Goal: Download file/media

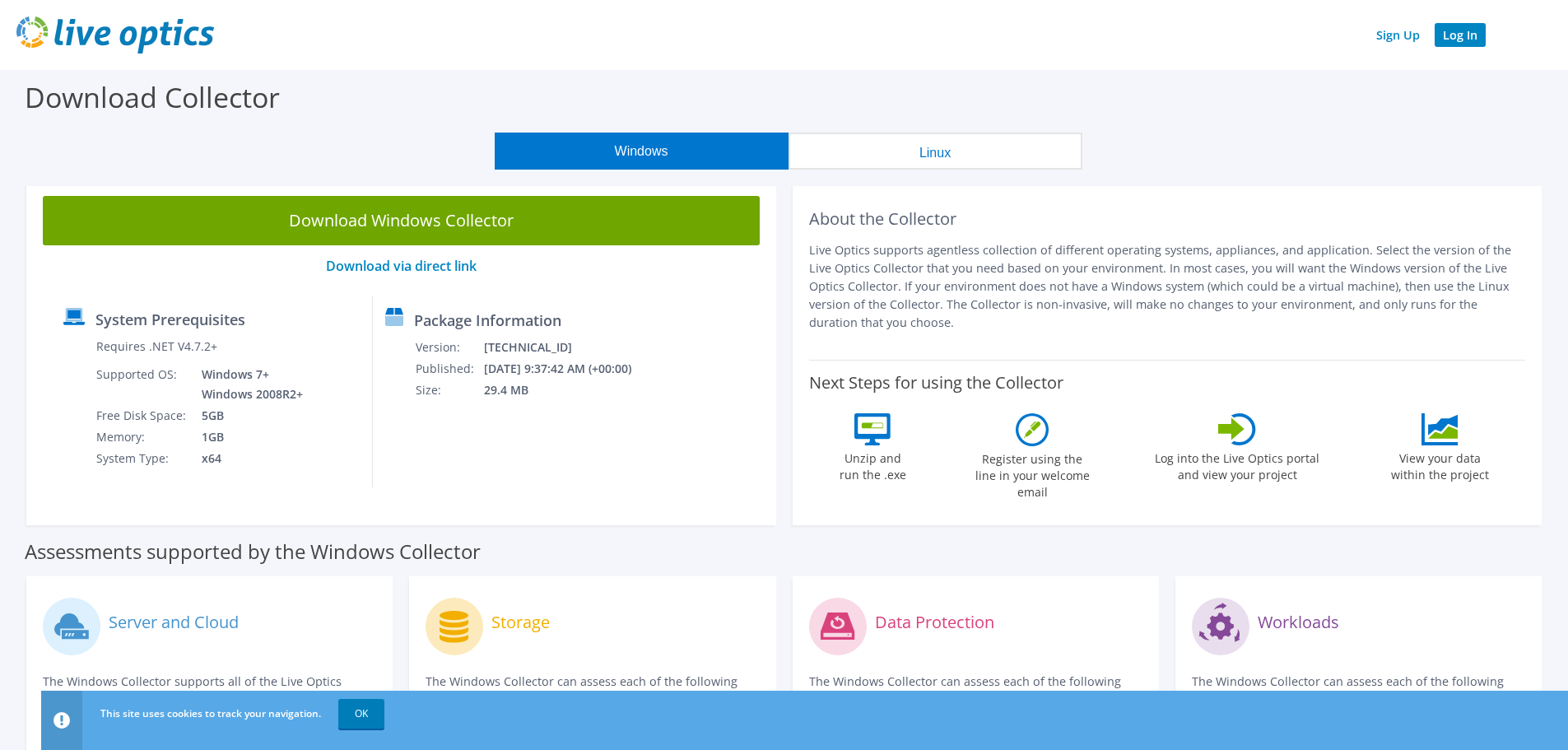
click at [1474, 40] on link "Log In" at bounding box center [1461, 35] width 51 height 24
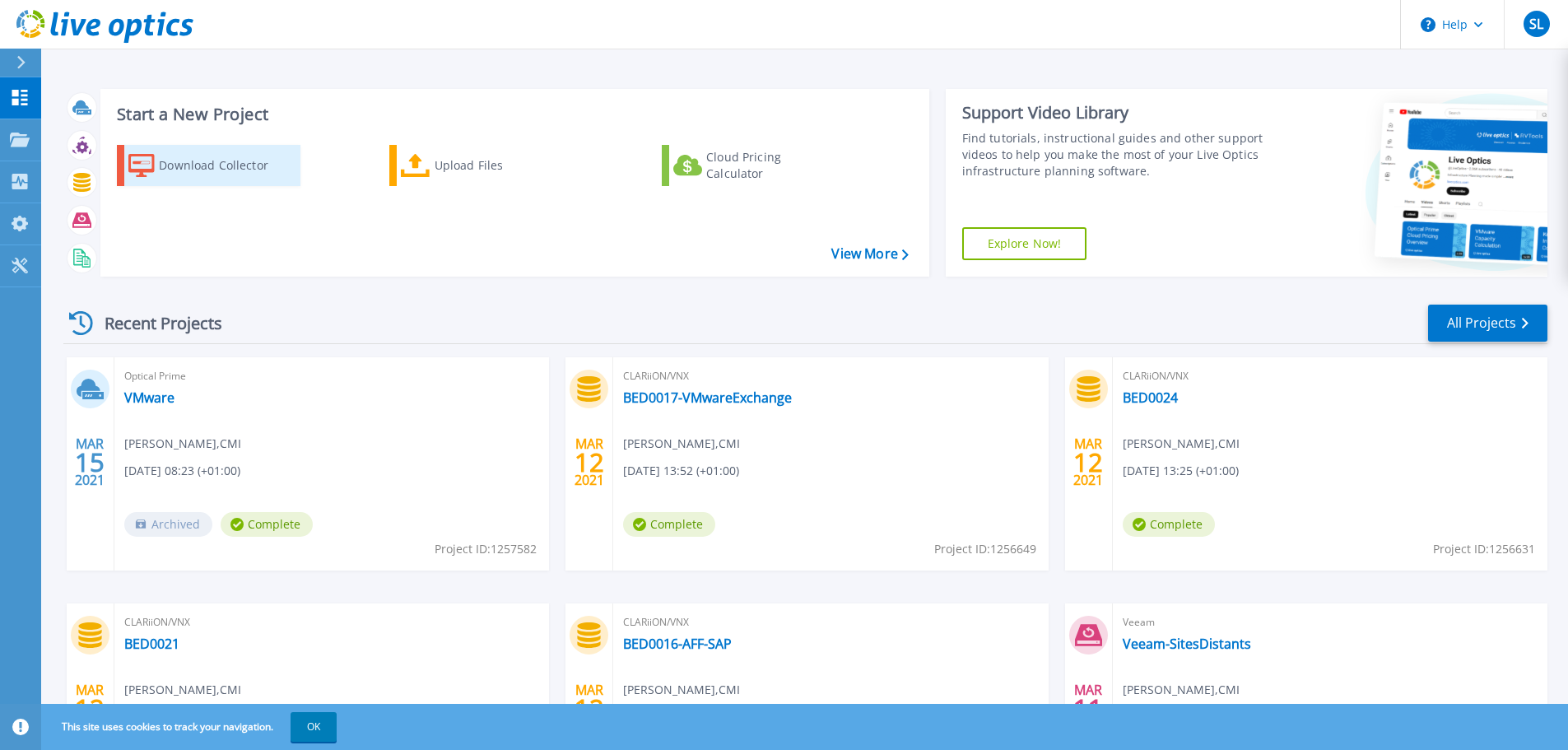
click at [170, 168] on div "Download Collector" at bounding box center [225, 165] width 132 height 33
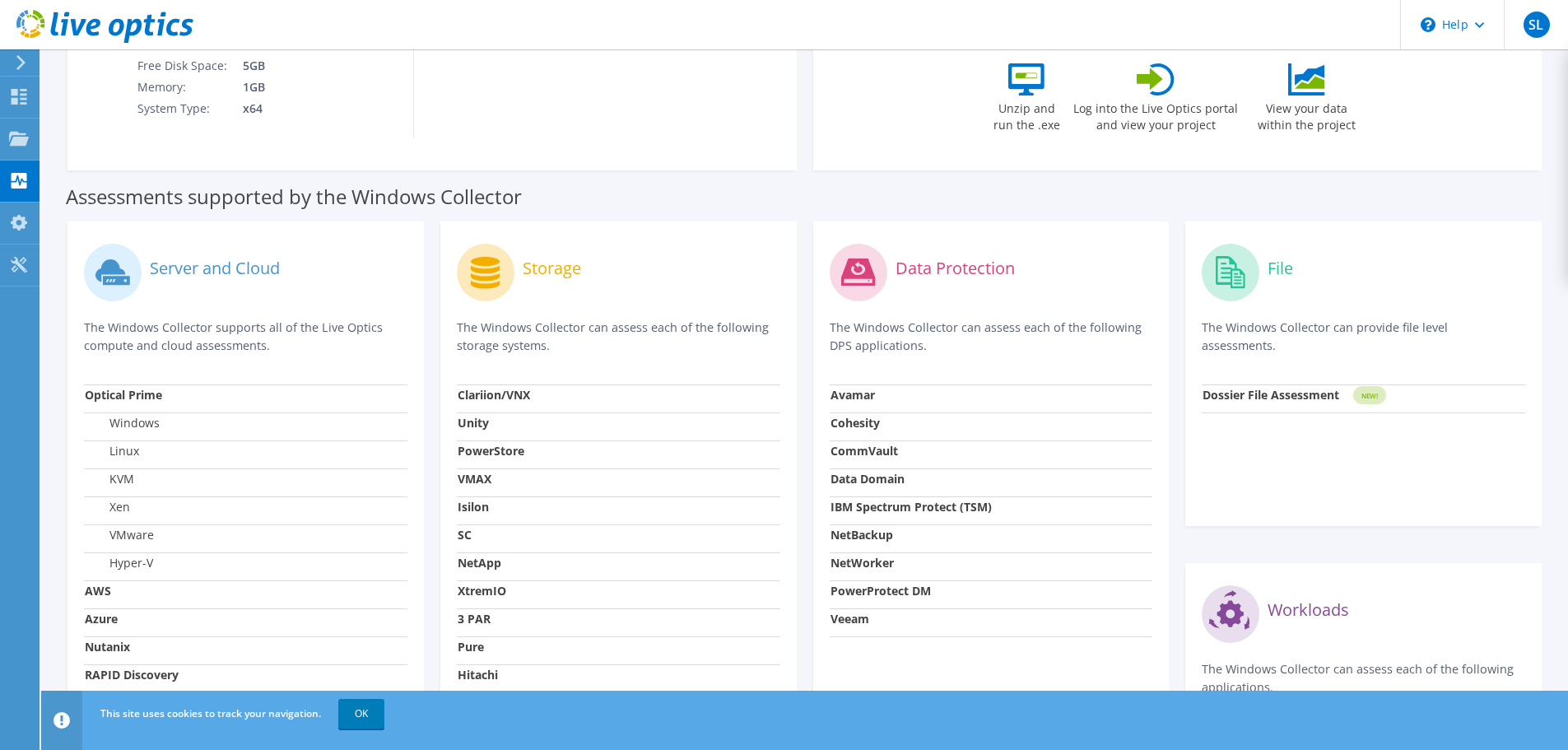
scroll to position [412, 0]
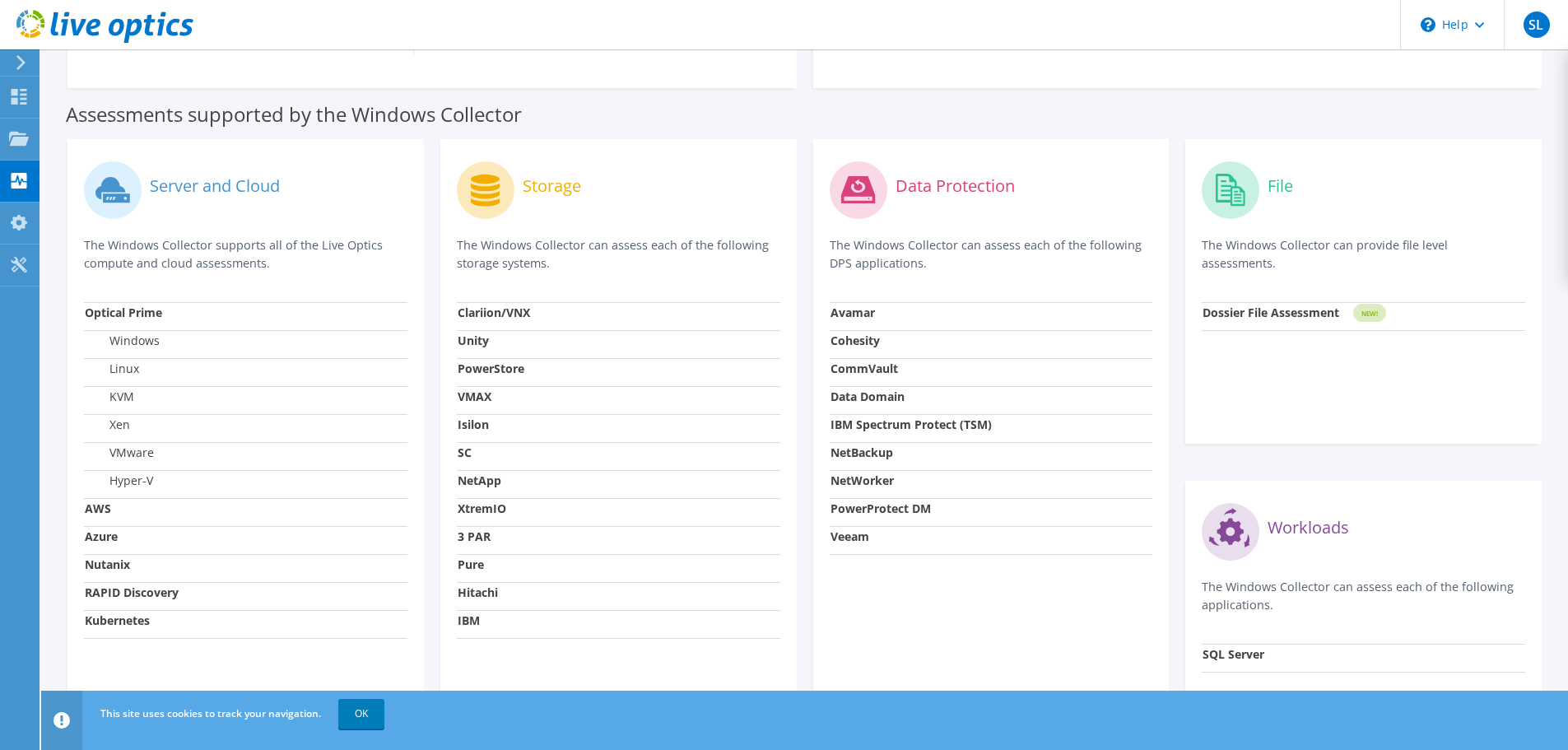
click at [1321, 310] on strong "Dossier File Assessment" at bounding box center [1271, 312] width 137 height 15
click at [1232, 191] on icon at bounding box center [1231, 190] width 30 height 33
click at [1367, 312] on tspan "NEW!" at bounding box center [1369, 313] width 16 height 9
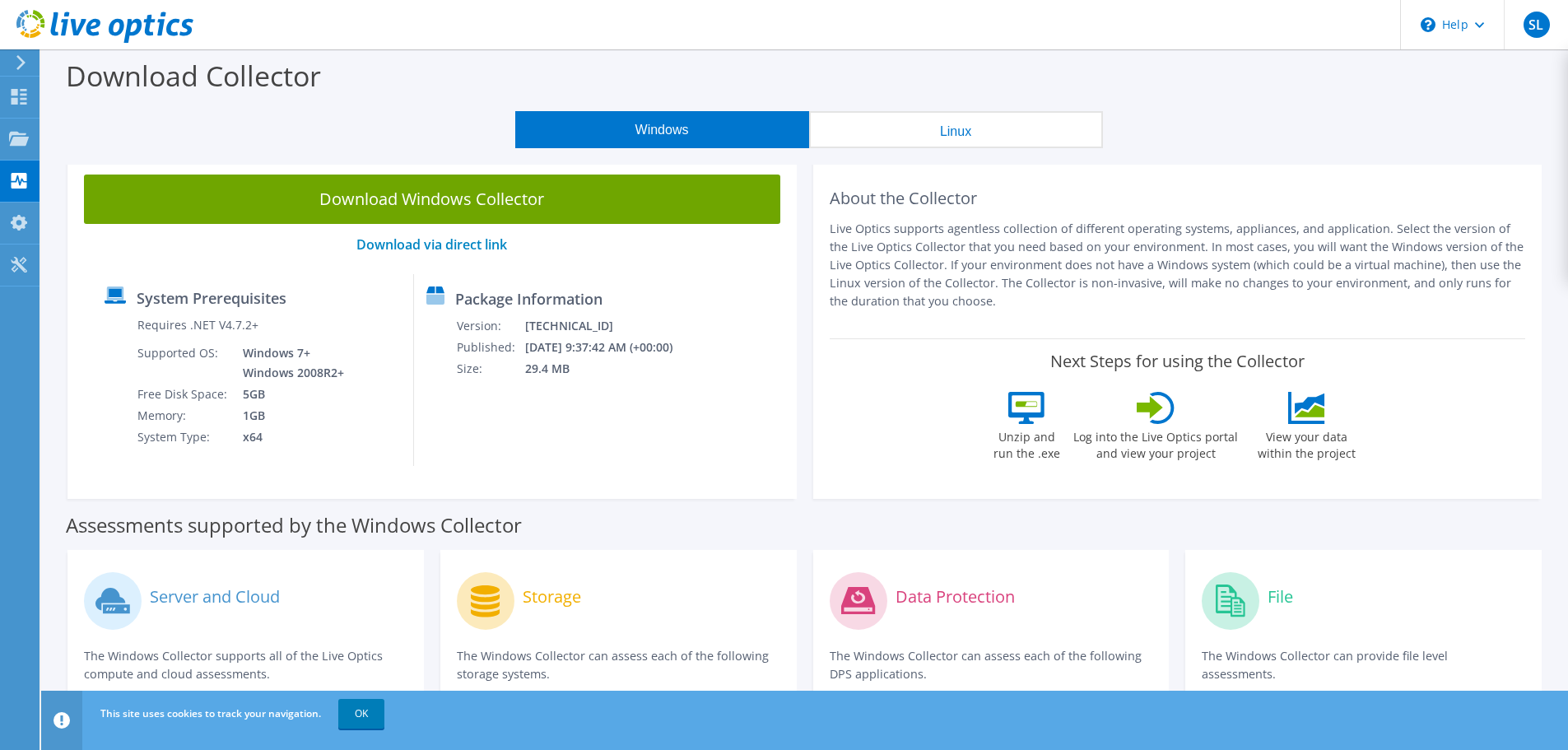
scroll to position [0, 0]
